Goal: Task Accomplishment & Management: Manage account settings

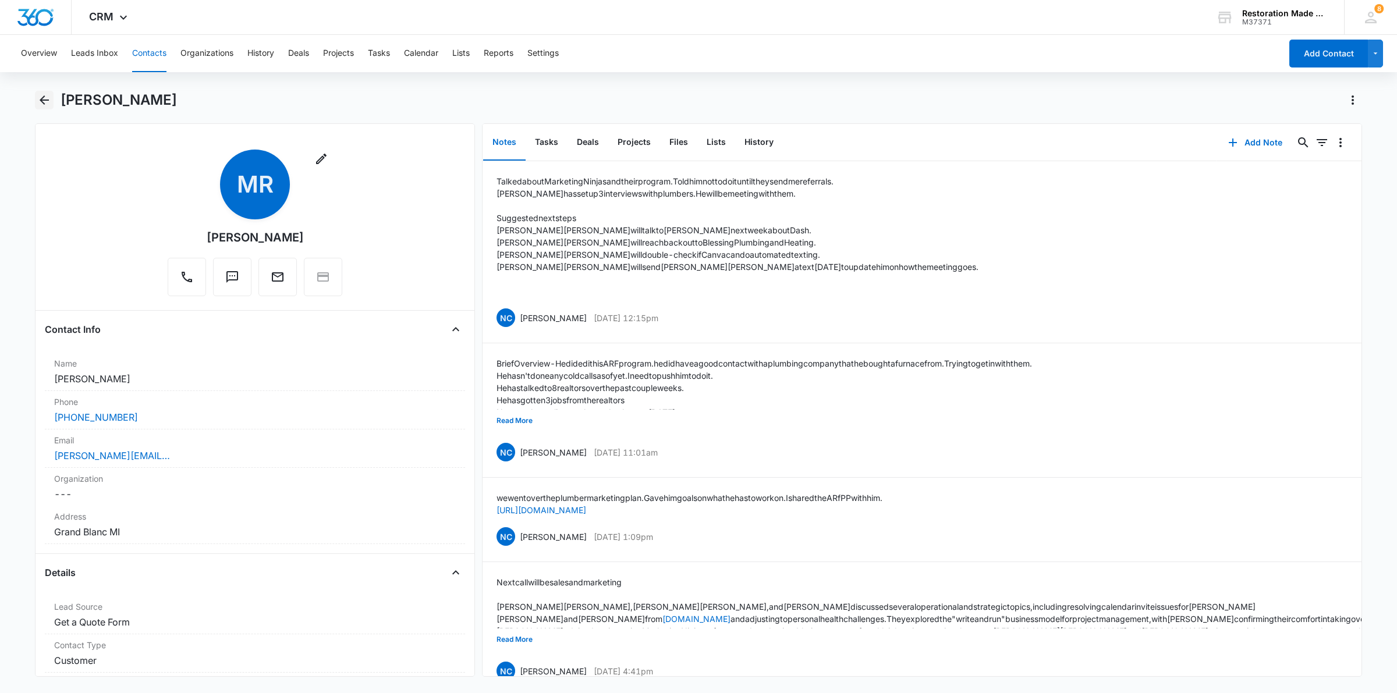
click at [47, 102] on icon "Back" at bounding box center [44, 100] width 14 height 14
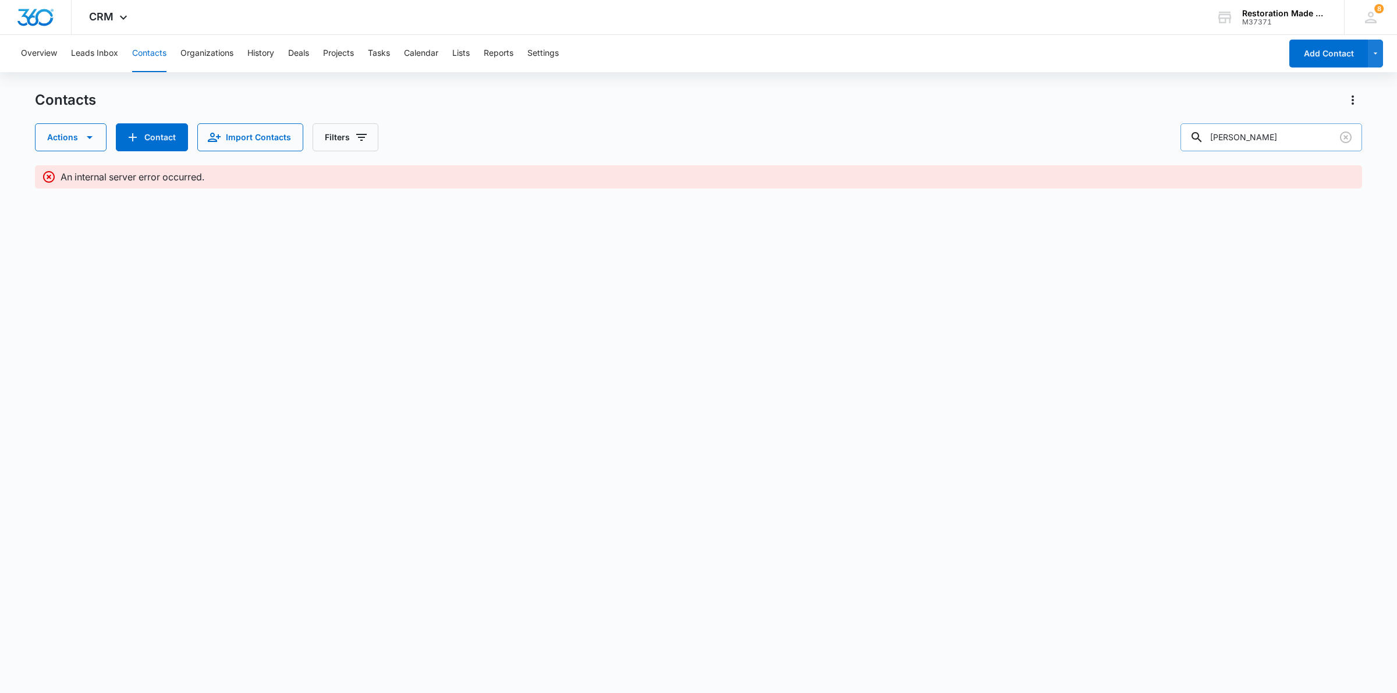
click at [1264, 140] on input "mike ru" at bounding box center [1271, 137] width 182 height 28
type input "m"
click at [1263, 144] on input "dallin" at bounding box center [1271, 137] width 182 height 28
type input "d"
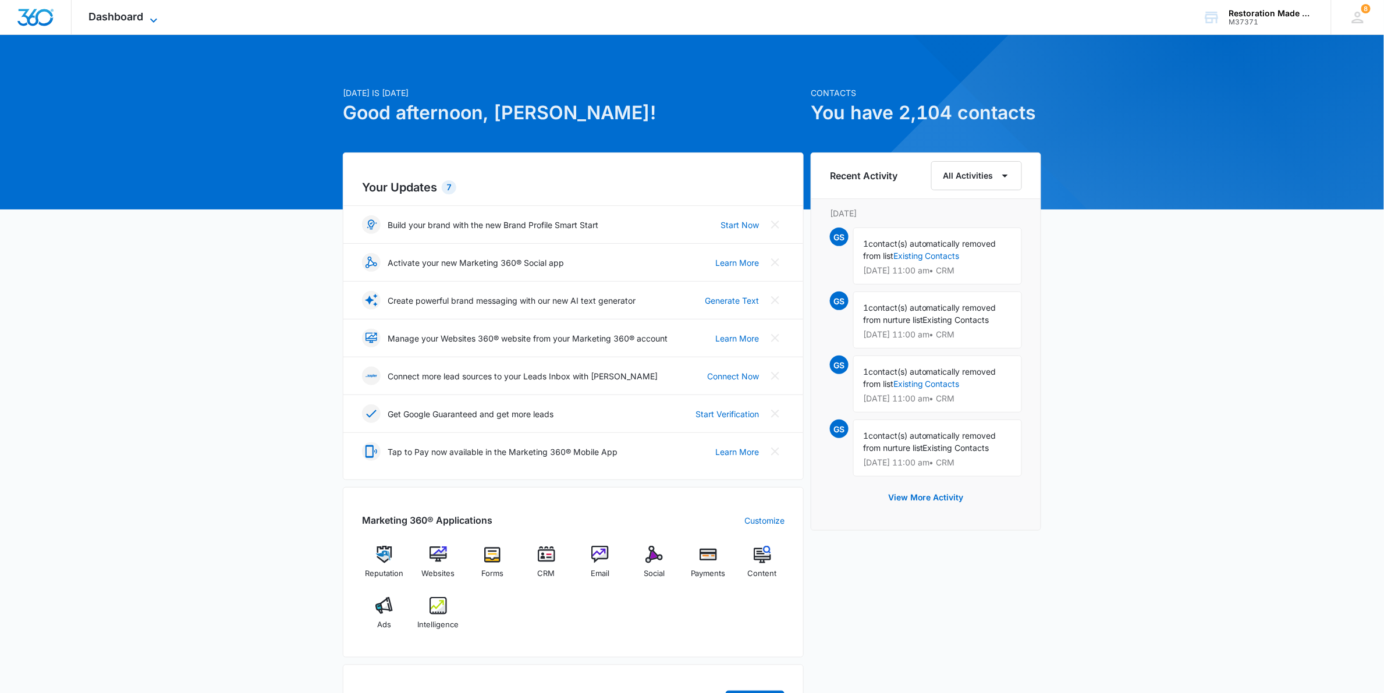
click at [129, 20] on span "Dashboard" at bounding box center [116, 16] width 55 height 12
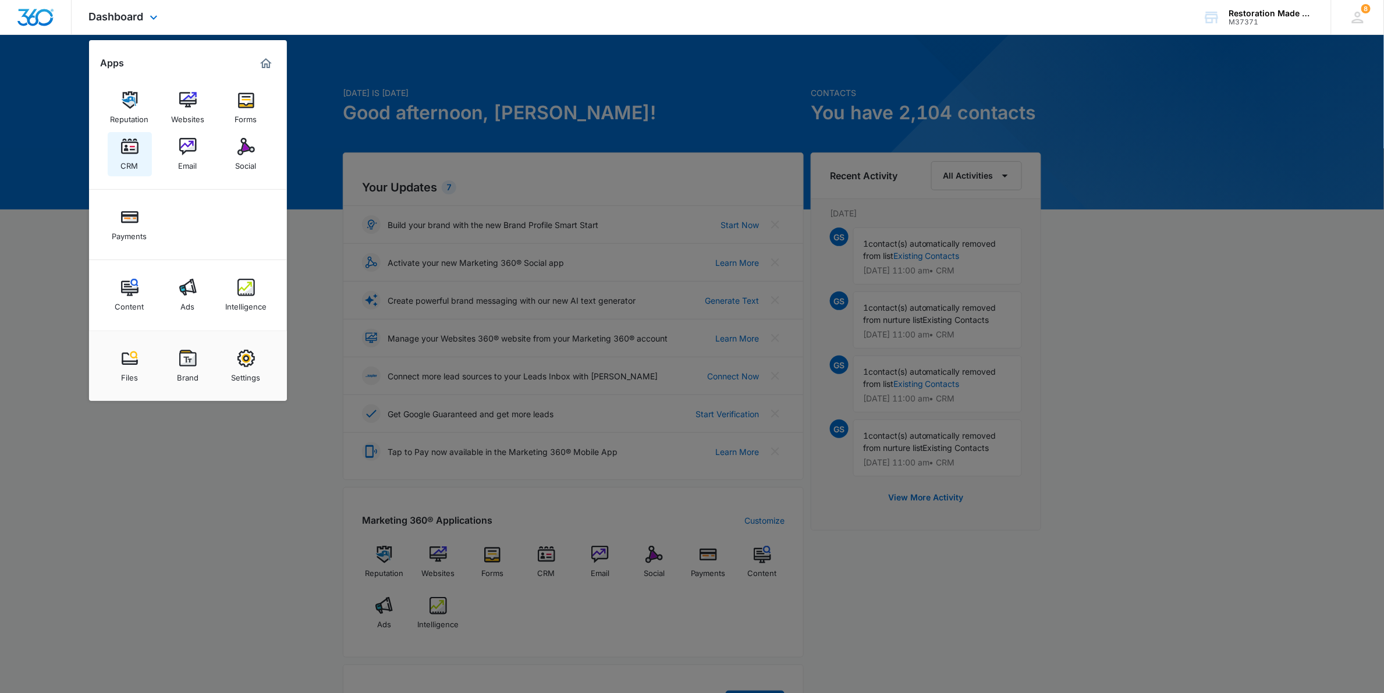
click at [127, 147] on img at bounding box center [129, 146] width 17 height 17
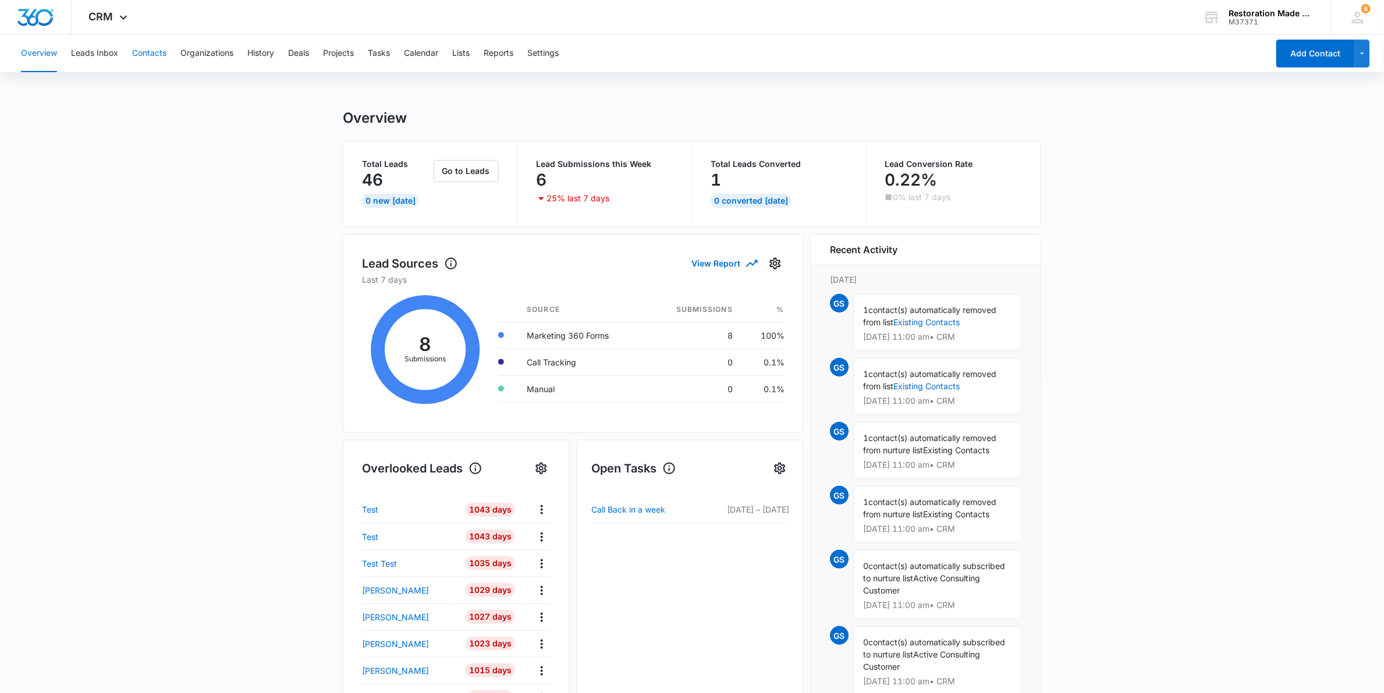
click at [147, 52] on button "Contacts" at bounding box center [149, 53] width 34 height 37
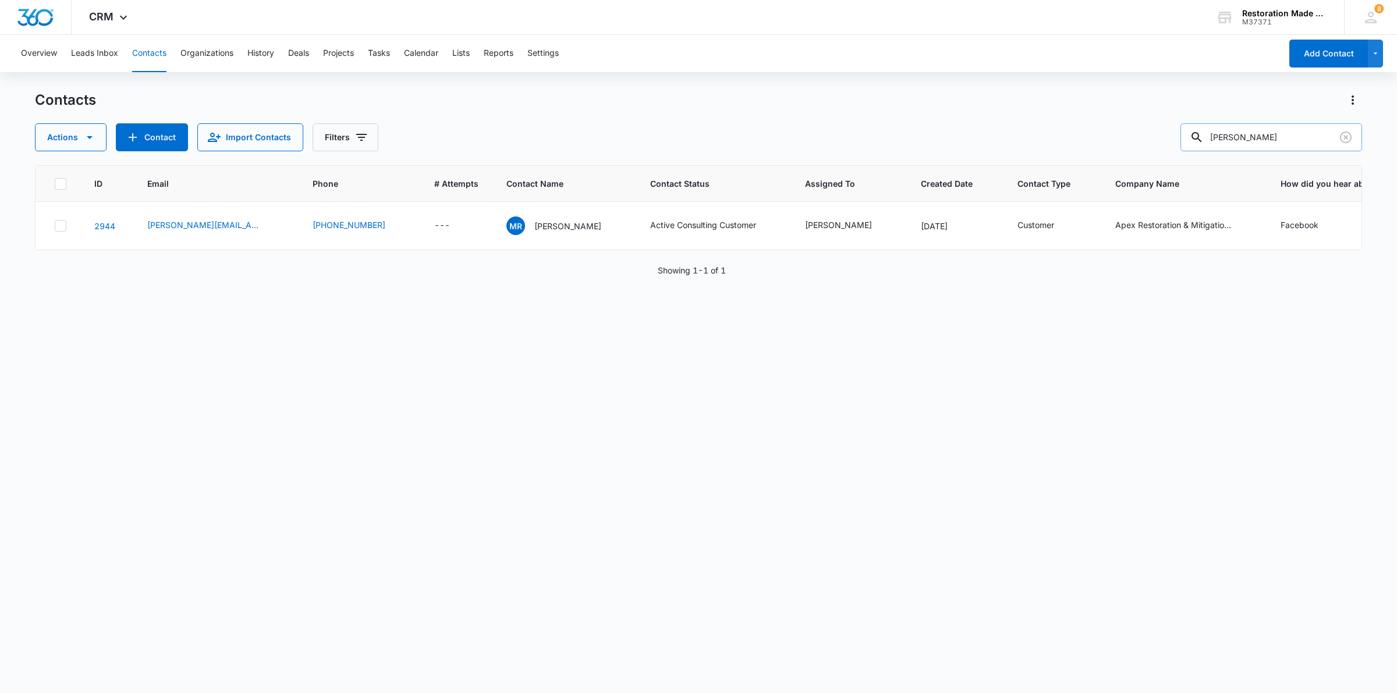
click at [1287, 141] on input "mike ru" at bounding box center [1271, 137] width 182 height 28
type input "m"
type input "dallin"
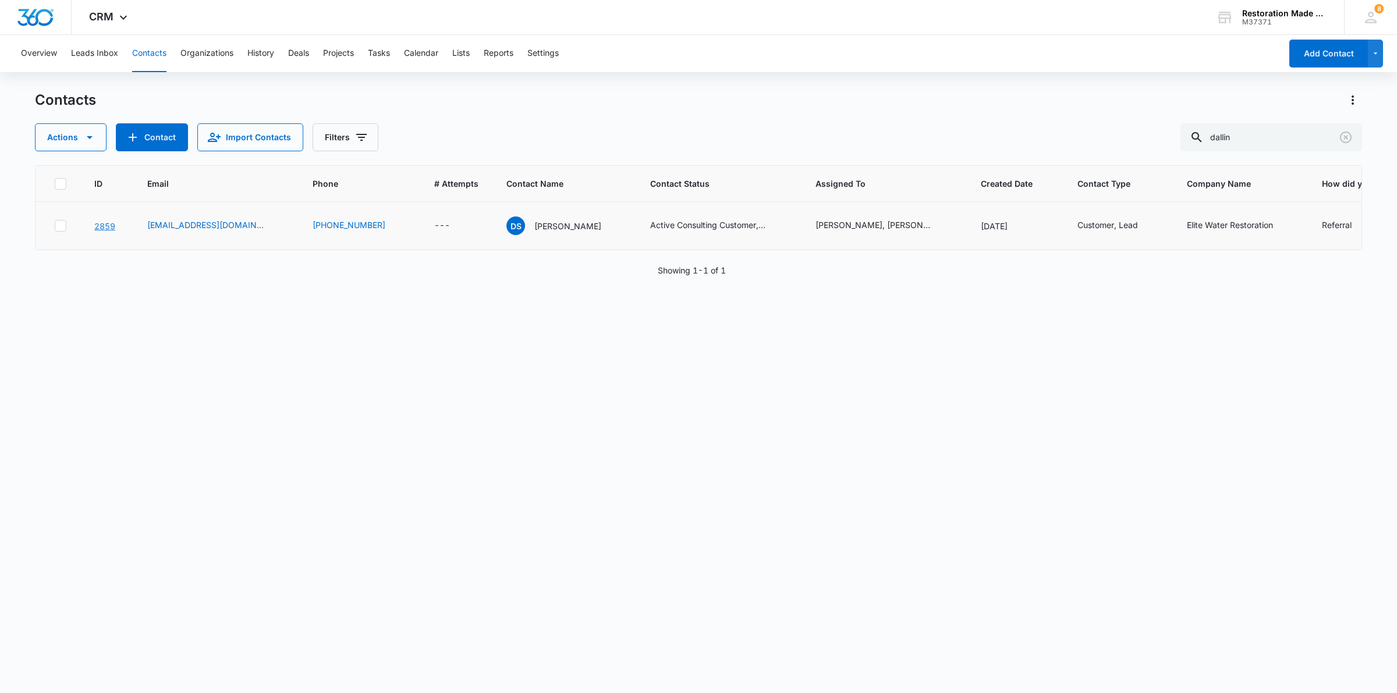
click at [101, 225] on link "2859" at bounding box center [104, 226] width 21 height 10
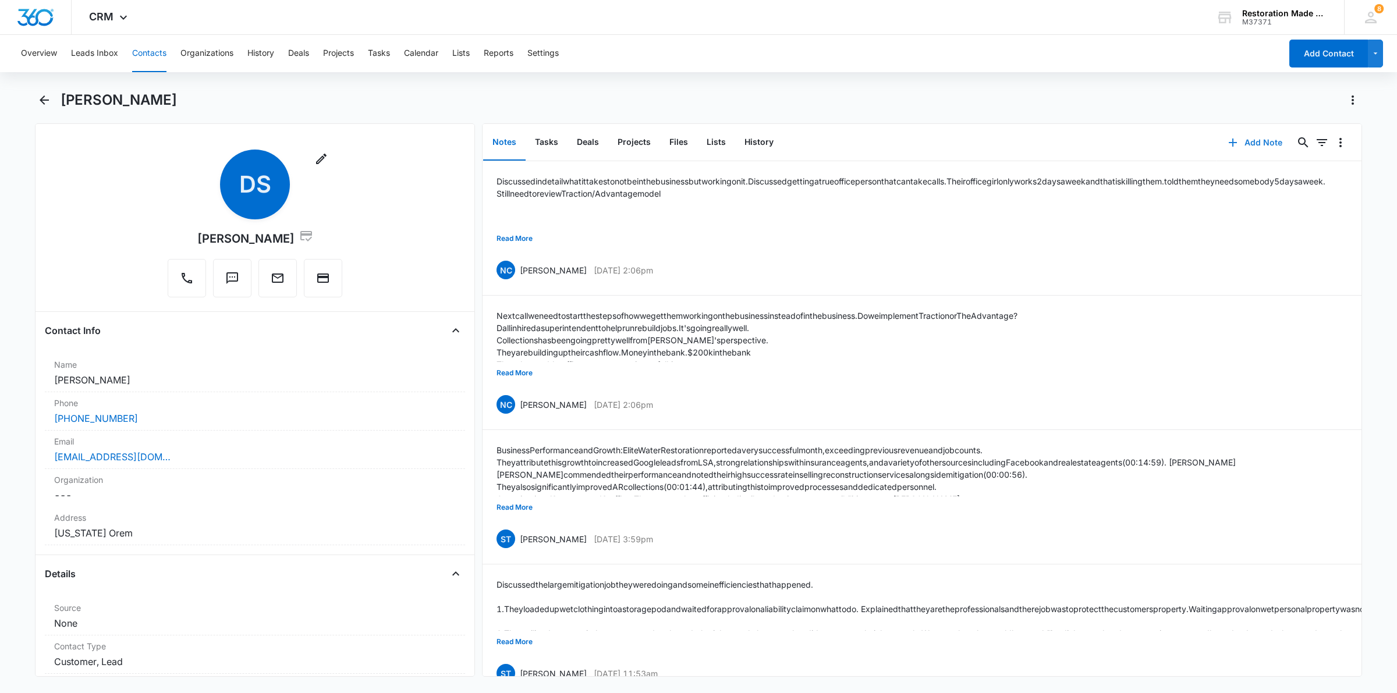
click at [1252, 146] on button "Add Note" at bounding box center [1255, 143] width 77 height 28
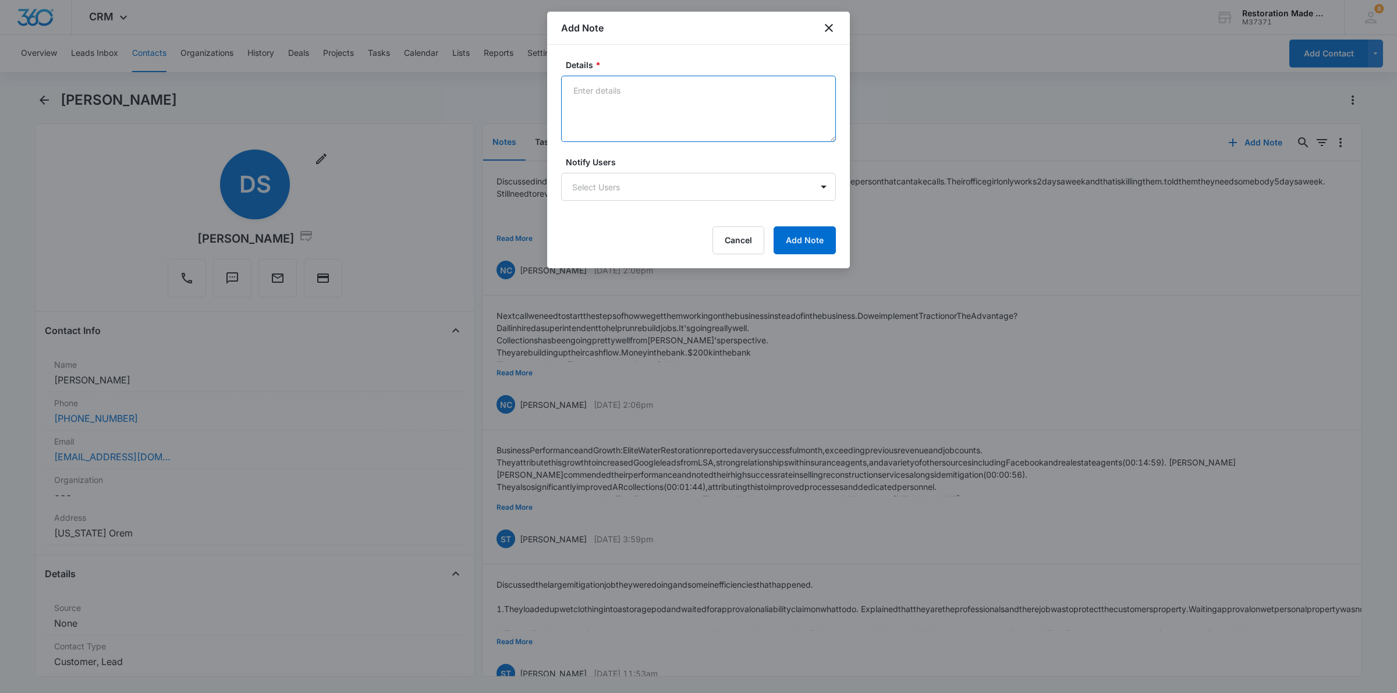
click at [751, 112] on textarea "Details *" at bounding box center [698, 109] width 275 height 66
click at [761, 94] on textarea "Details *" at bounding box center [698, 109] width 275 height 66
click at [729, 86] on textarea "They are doing their weekly meetings." at bounding box center [698, 109] width 275 height 66
type textarea "They are doing their weekly meetings. They said it has been really good. They h…"
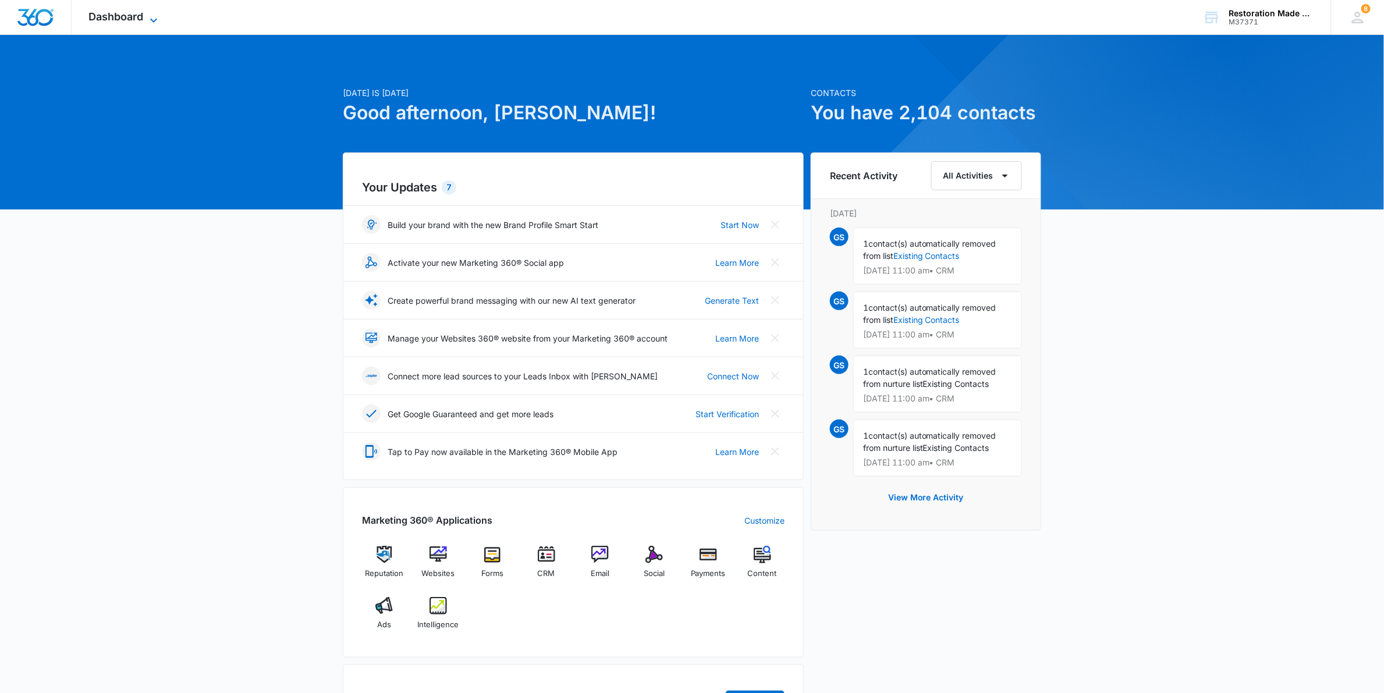
click at [134, 16] on span "Dashboard" at bounding box center [116, 16] width 55 height 12
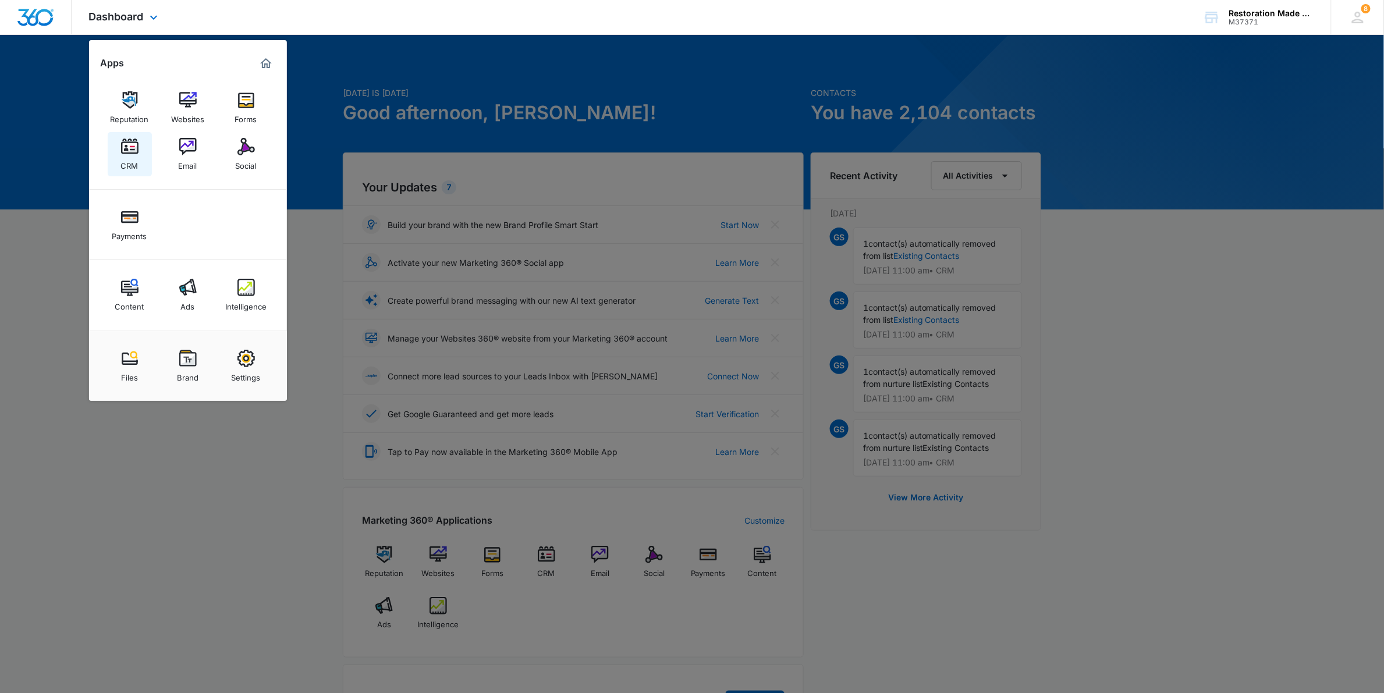
click at [122, 150] on img at bounding box center [129, 146] width 17 height 17
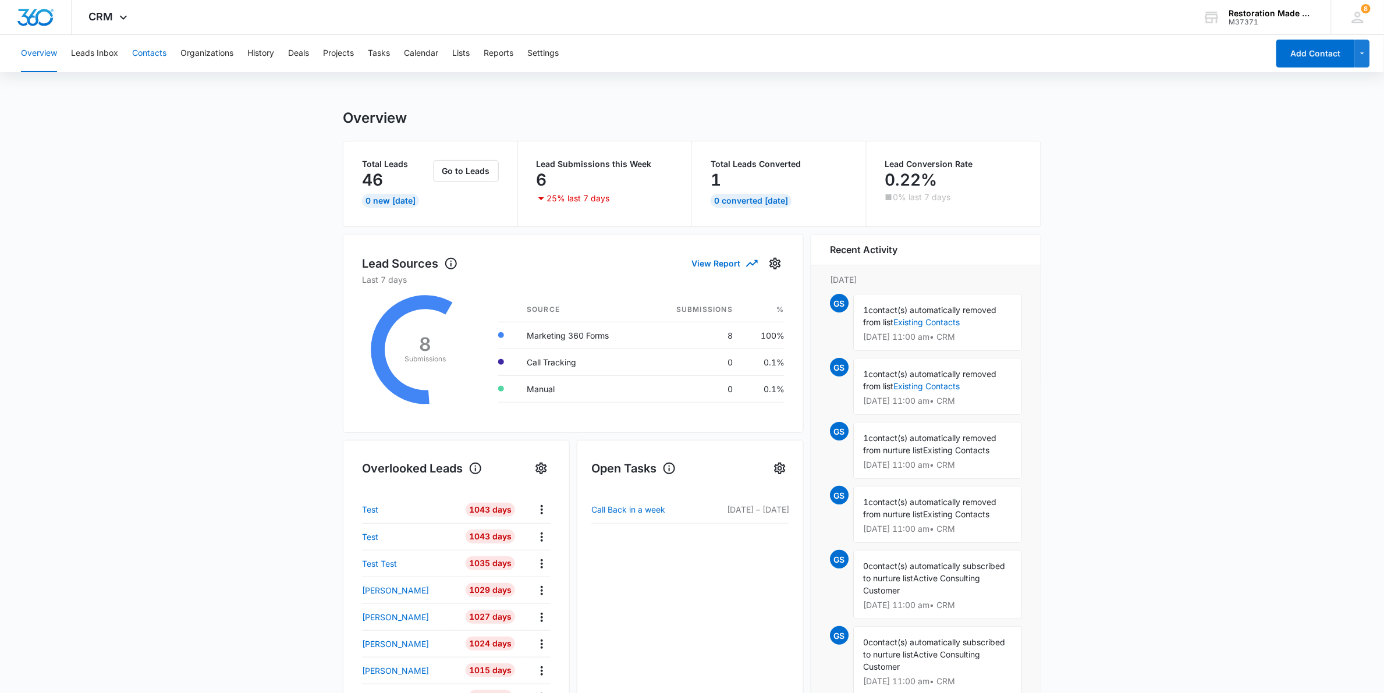
click at [150, 54] on button "Contacts" at bounding box center [149, 53] width 34 height 37
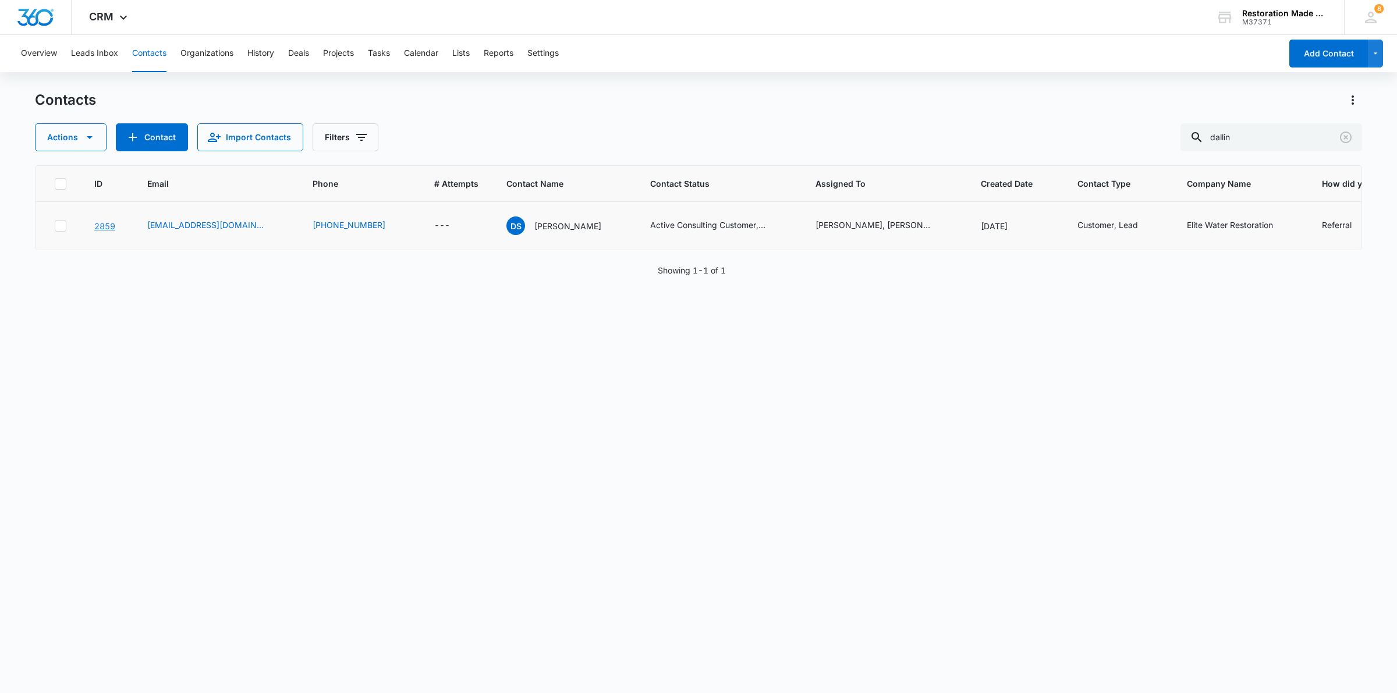
click at [104, 222] on link "2859" at bounding box center [104, 226] width 21 height 10
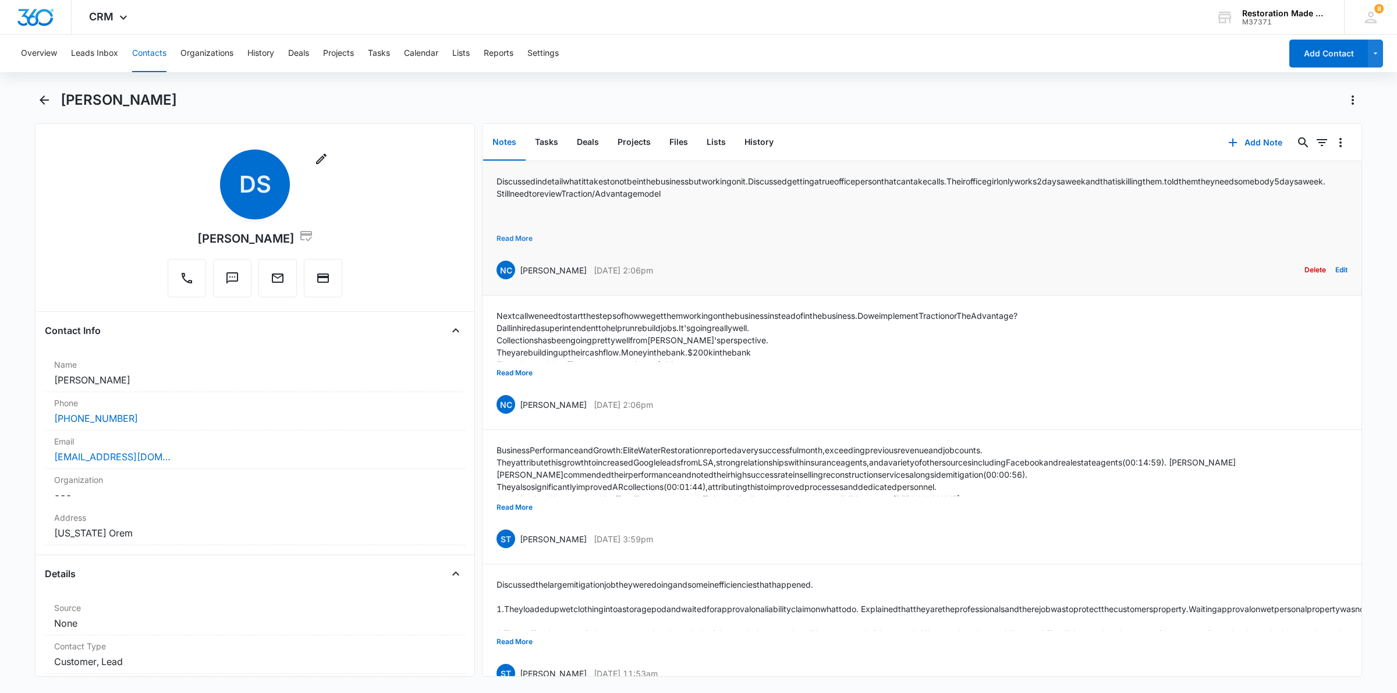
click at [519, 239] on button "Read More" at bounding box center [515, 239] width 36 height 22
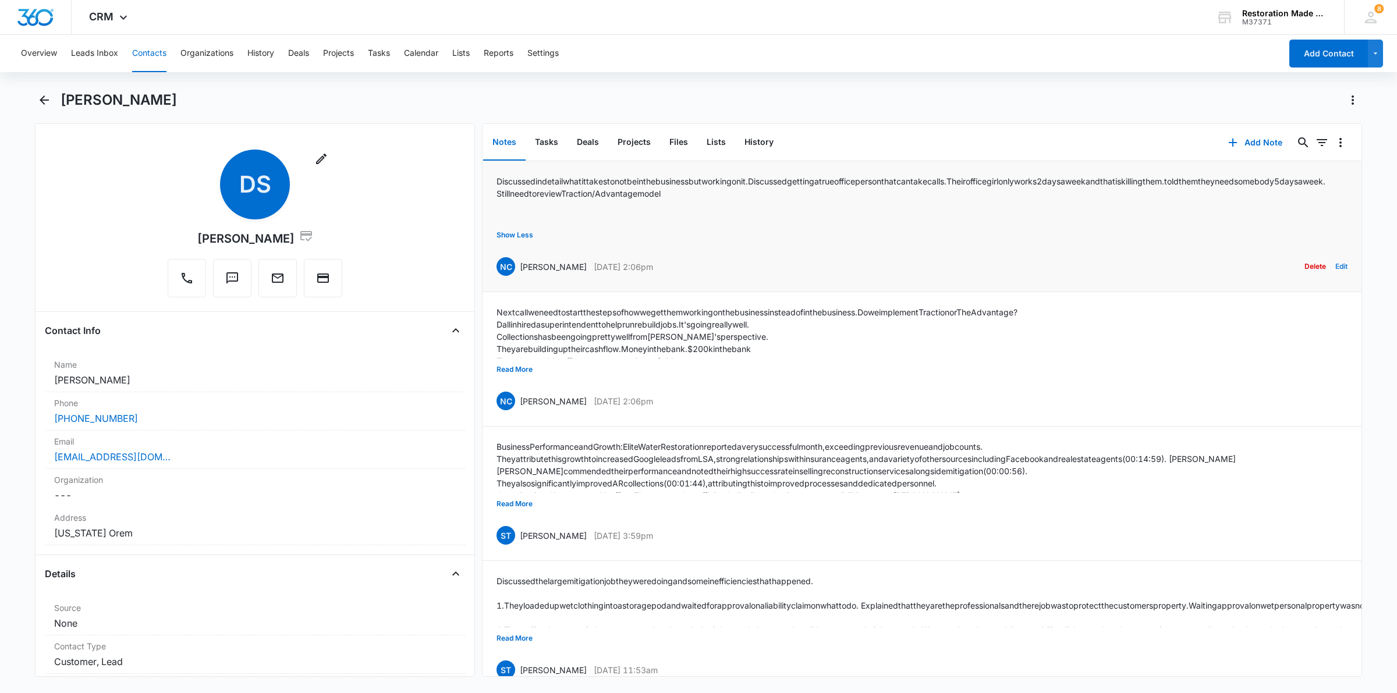
click at [1335, 277] on button "Edit" at bounding box center [1341, 267] width 12 height 22
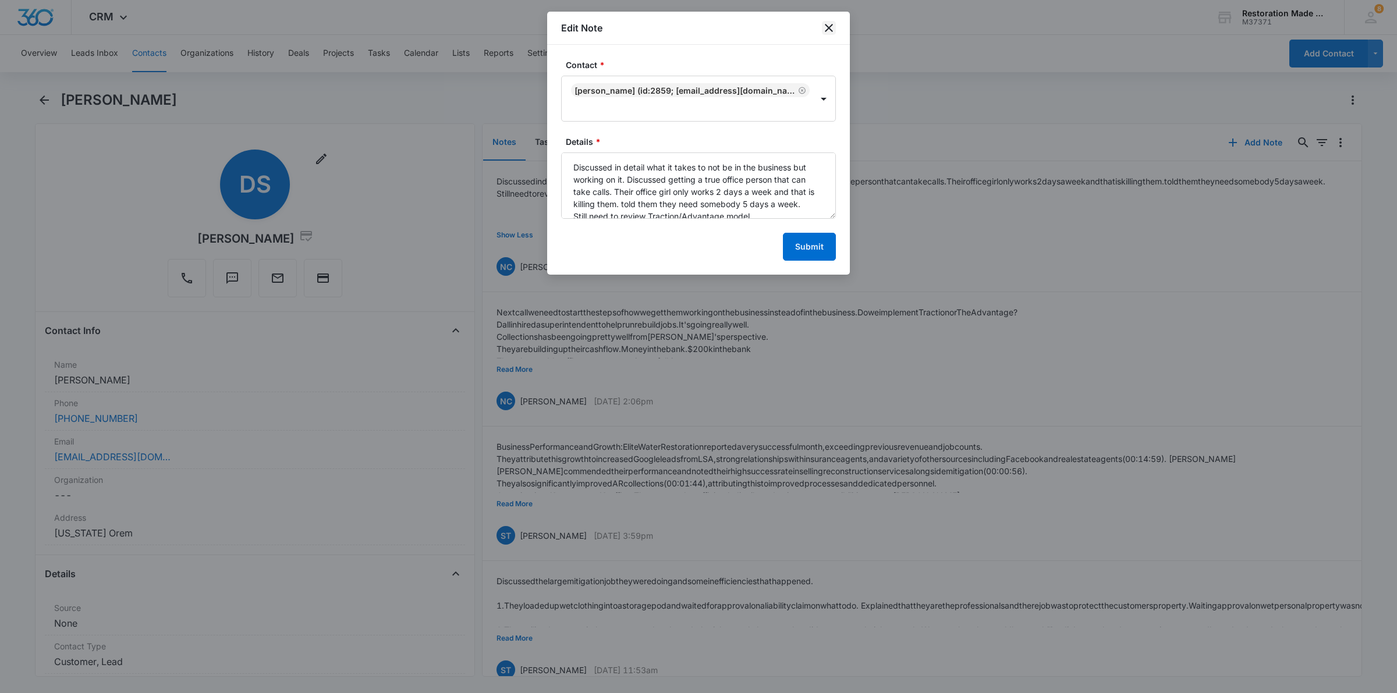
click at [828, 28] on icon "close" at bounding box center [829, 28] width 8 height 8
